Goal: Find specific page/section: Find specific page/section

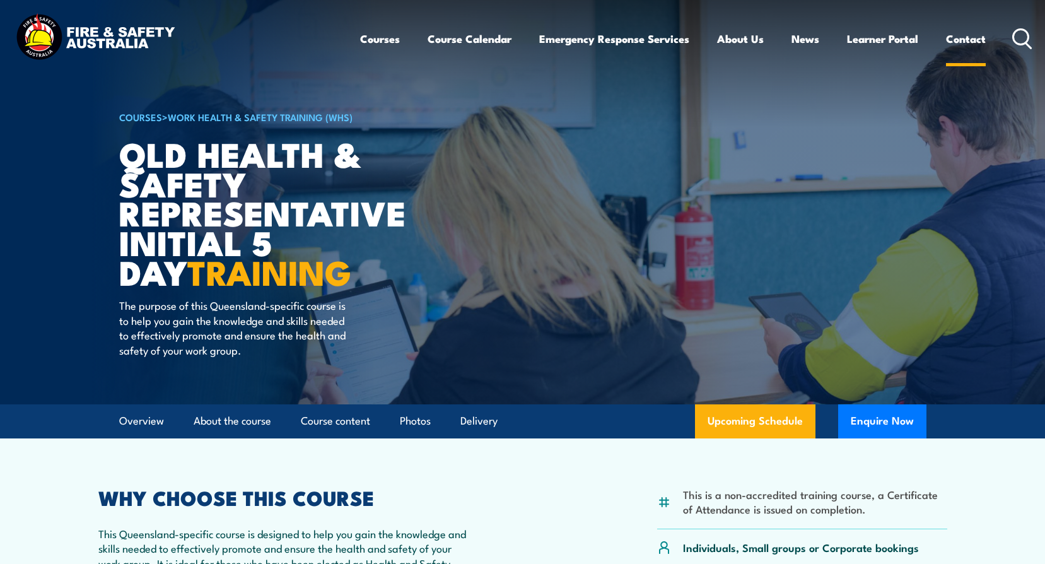
click at [966, 37] on link "Contact" at bounding box center [966, 38] width 40 height 33
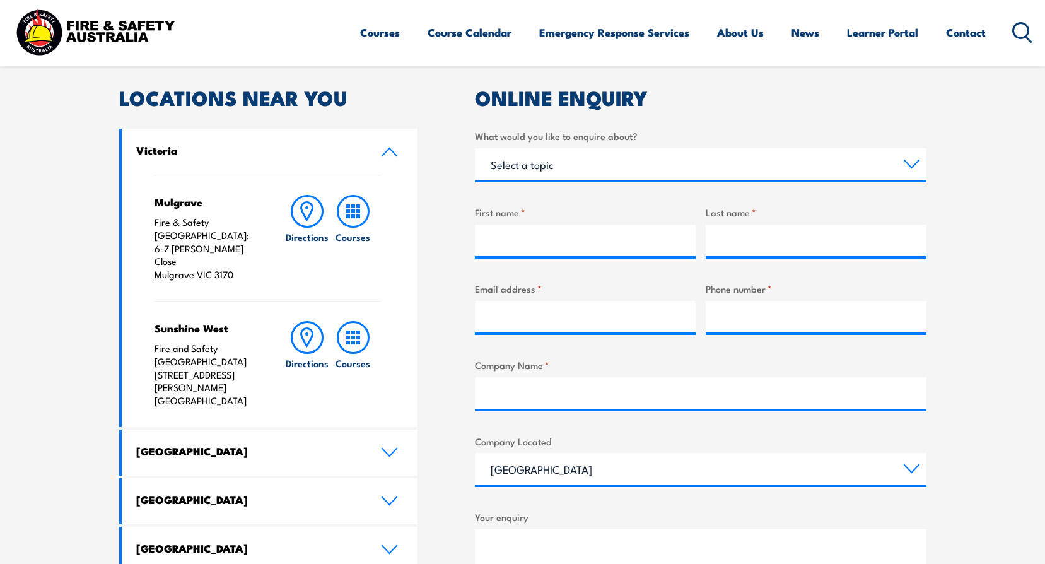
scroll to position [441, 0]
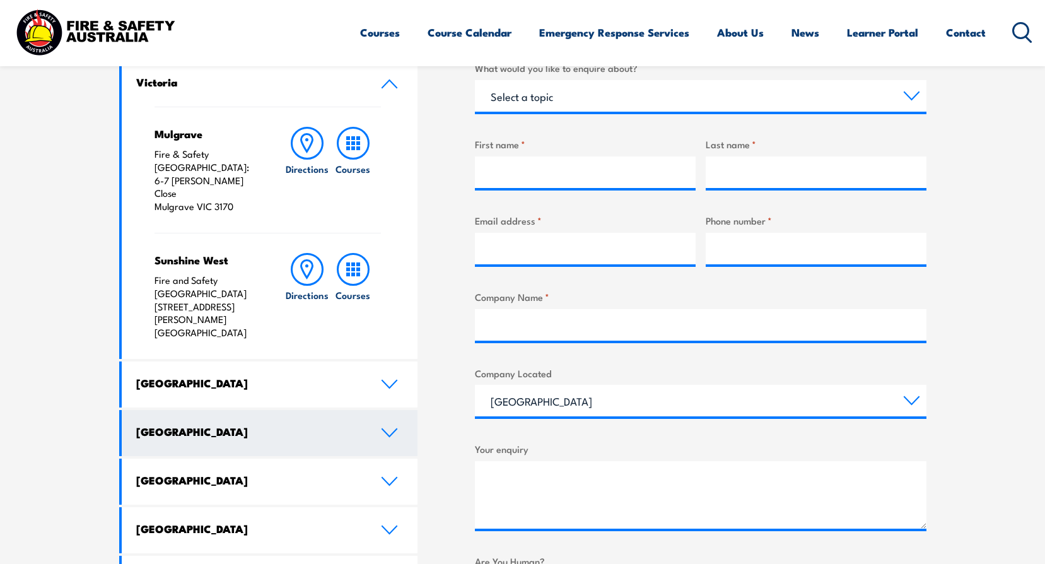
click at [389, 428] on icon at bounding box center [389, 433] width 17 height 10
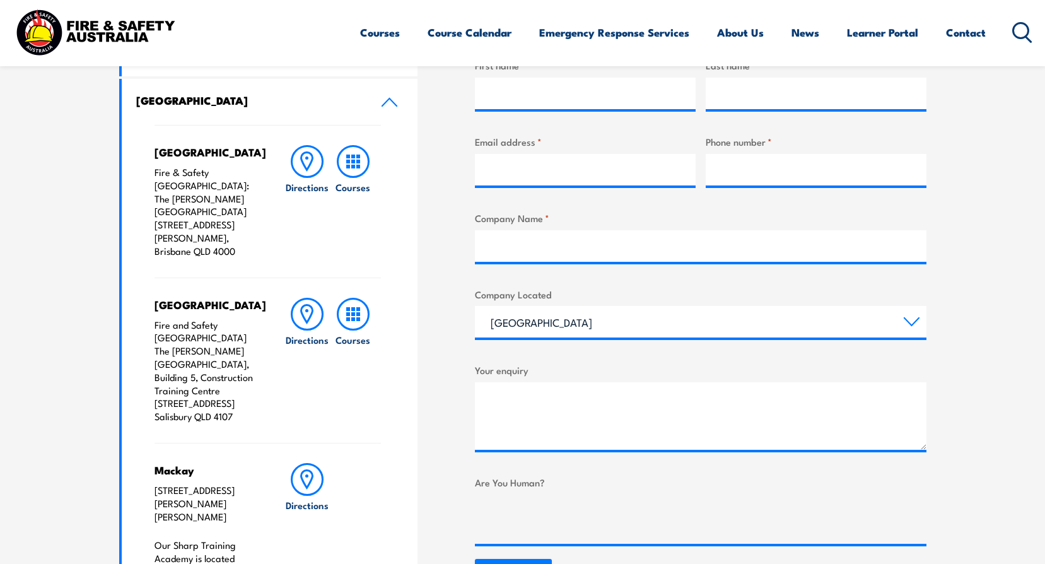
scroll to position [315, 0]
